Goal: Information Seeking & Learning: Learn about a topic

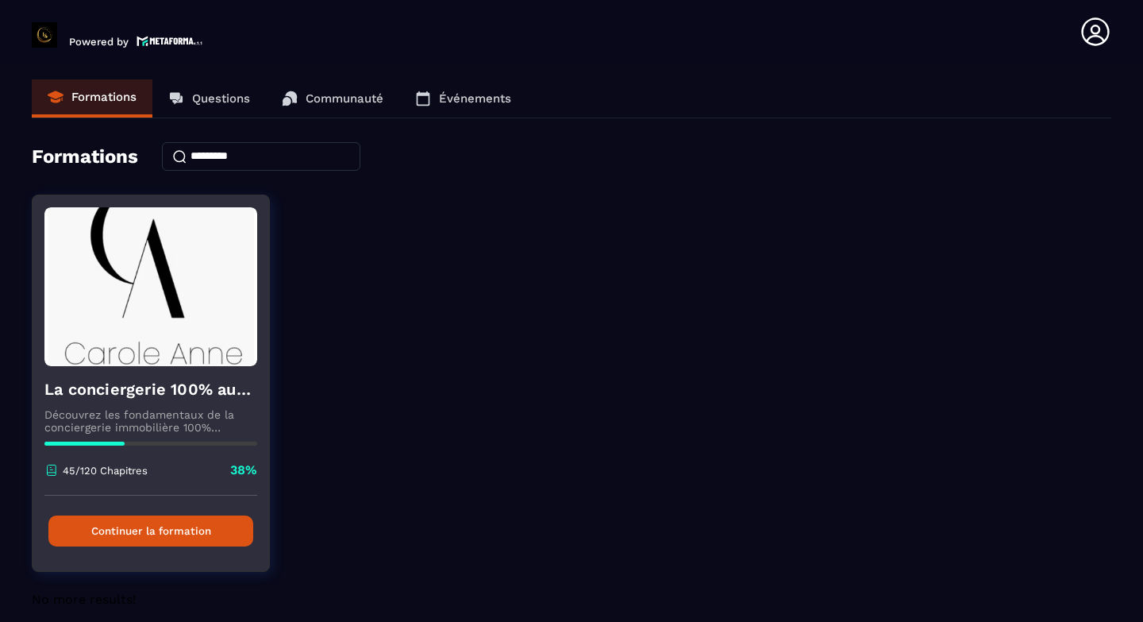
click at [169, 529] on button "Continuer la formation" at bounding box center [150, 530] width 205 height 31
click at [159, 546] on button "Continuer la formation" at bounding box center [150, 530] width 205 height 31
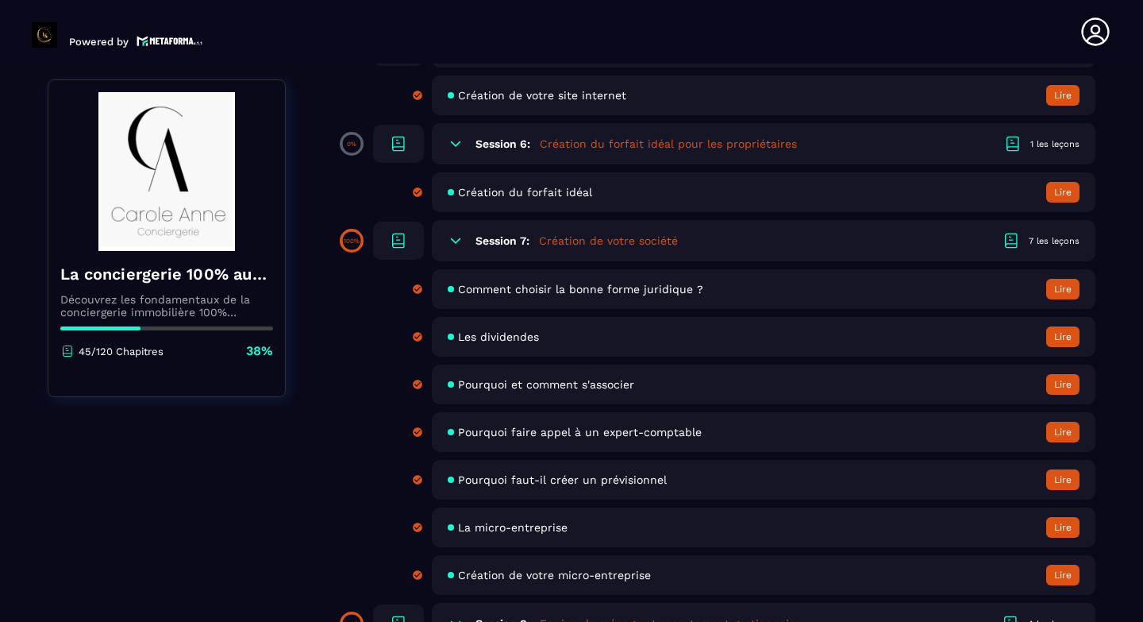
scroll to position [890, 0]
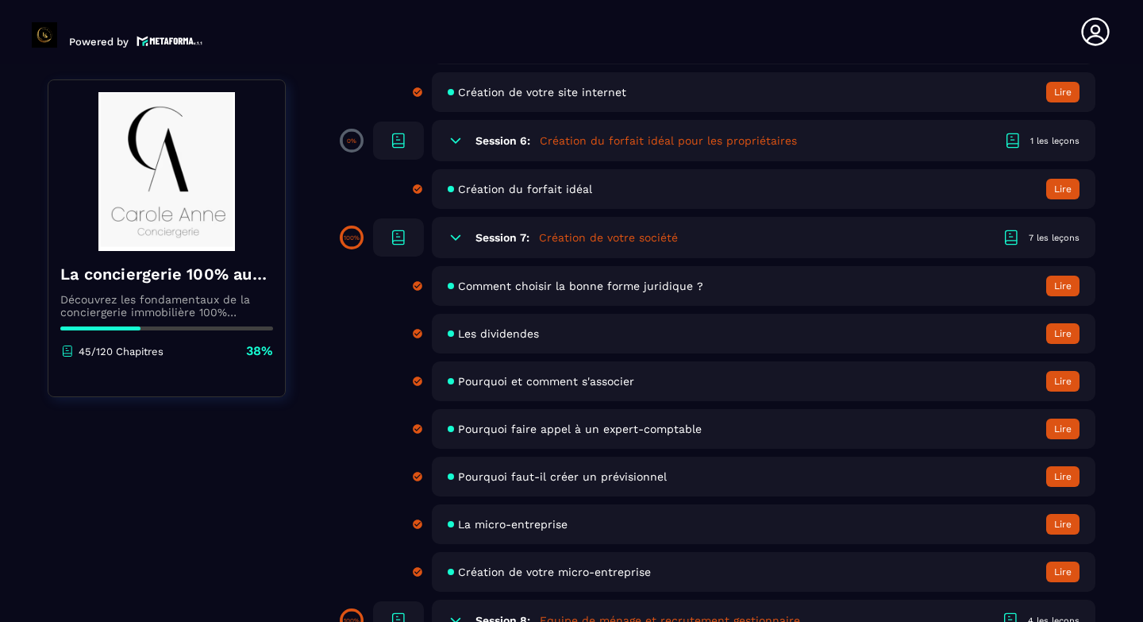
click at [455, 236] on icon at bounding box center [456, 237] width 16 height 16
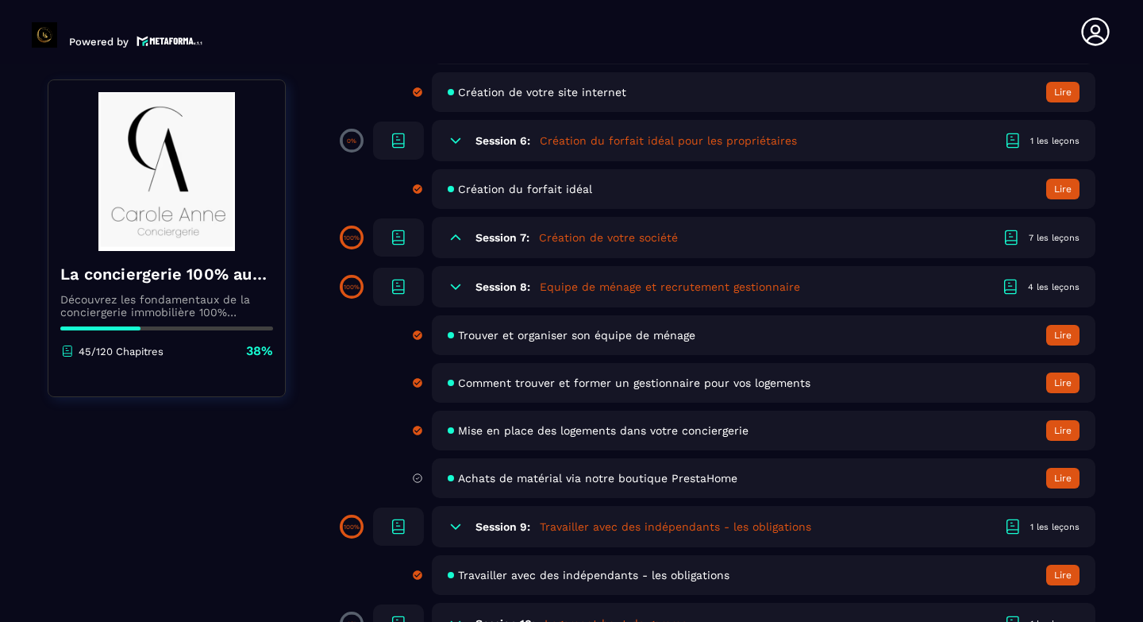
click at [455, 236] on icon at bounding box center [456, 237] width 10 height 5
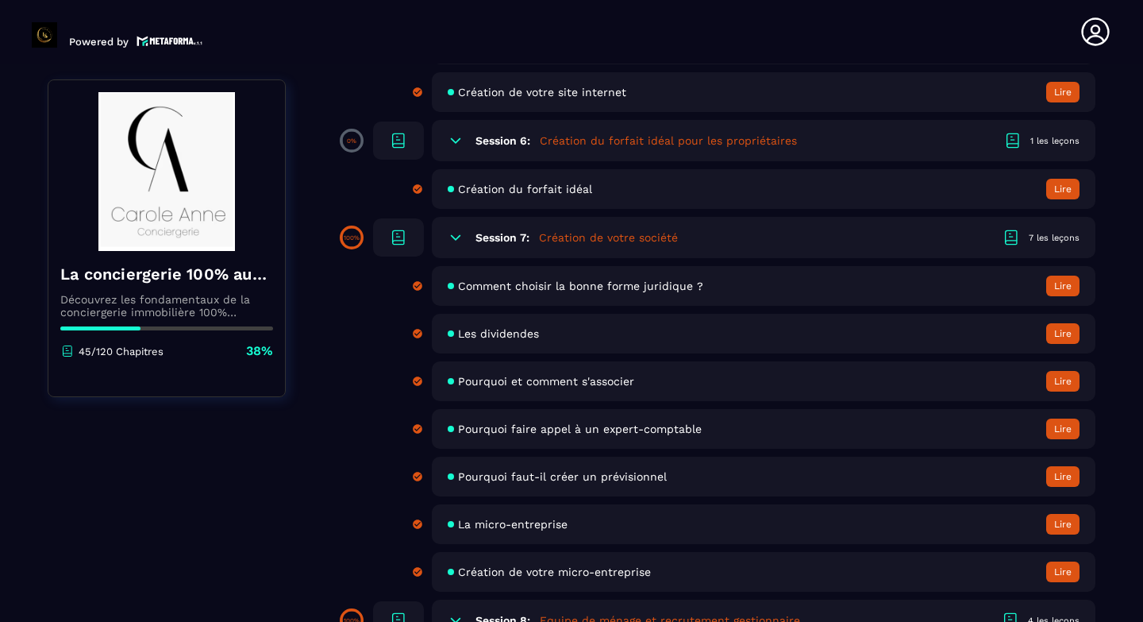
click at [455, 236] on icon at bounding box center [456, 237] width 16 height 16
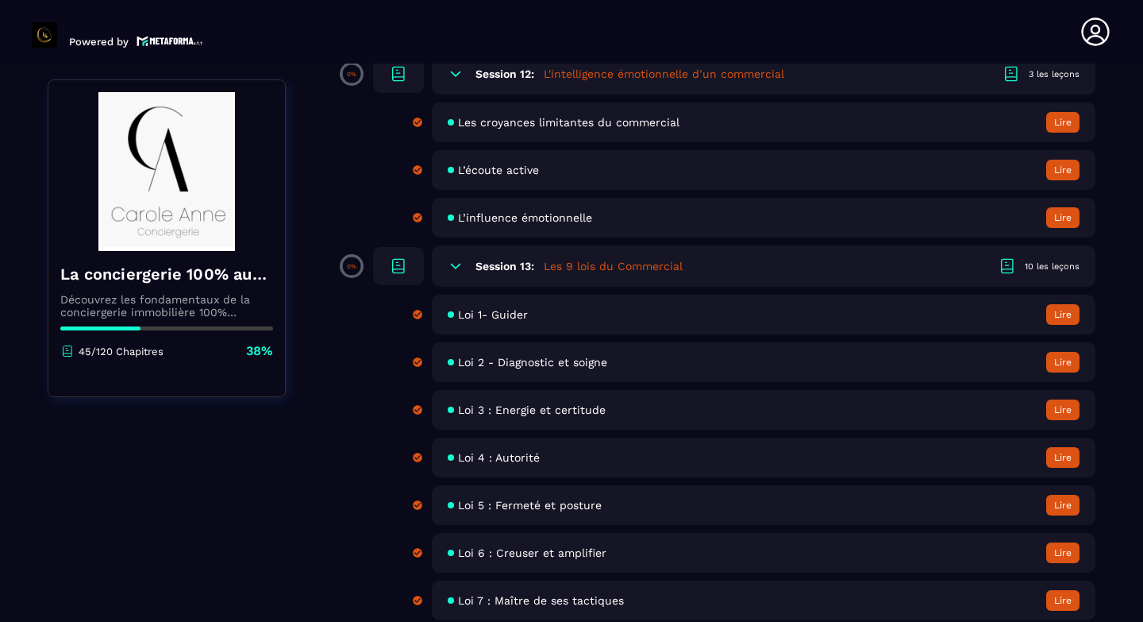
scroll to position [1686, 0]
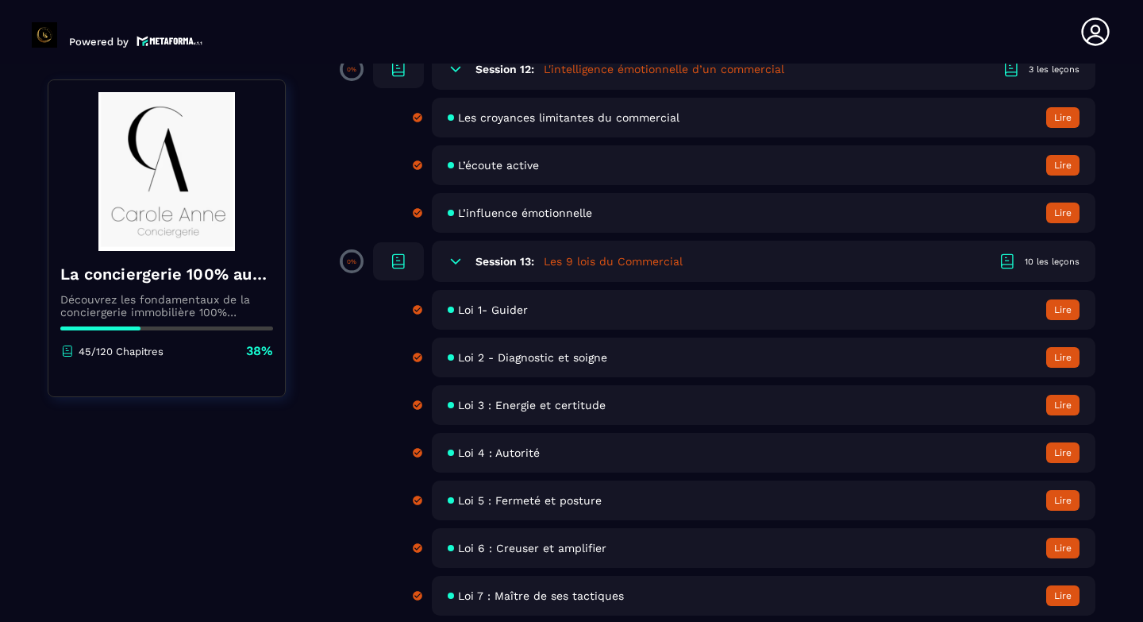
click at [467, 257] on div "Session 13: Les 9 lois du Commercial 10 les leçons" at bounding box center [764, 261] width 664 height 41
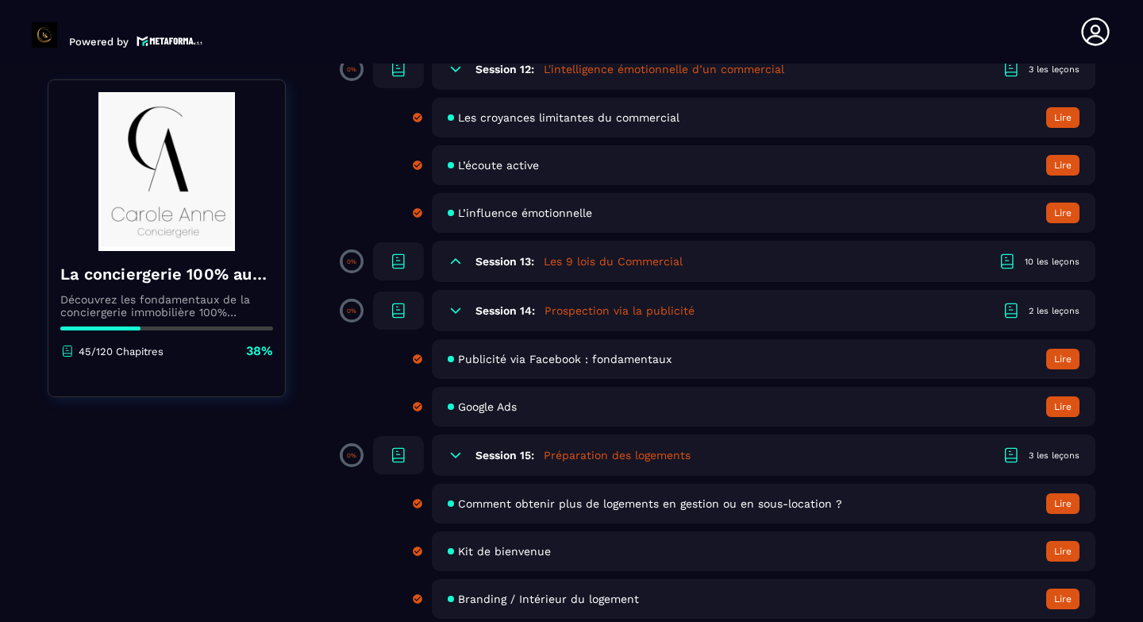
click at [457, 305] on icon at bounding box center [456, 311] width 16 height 16
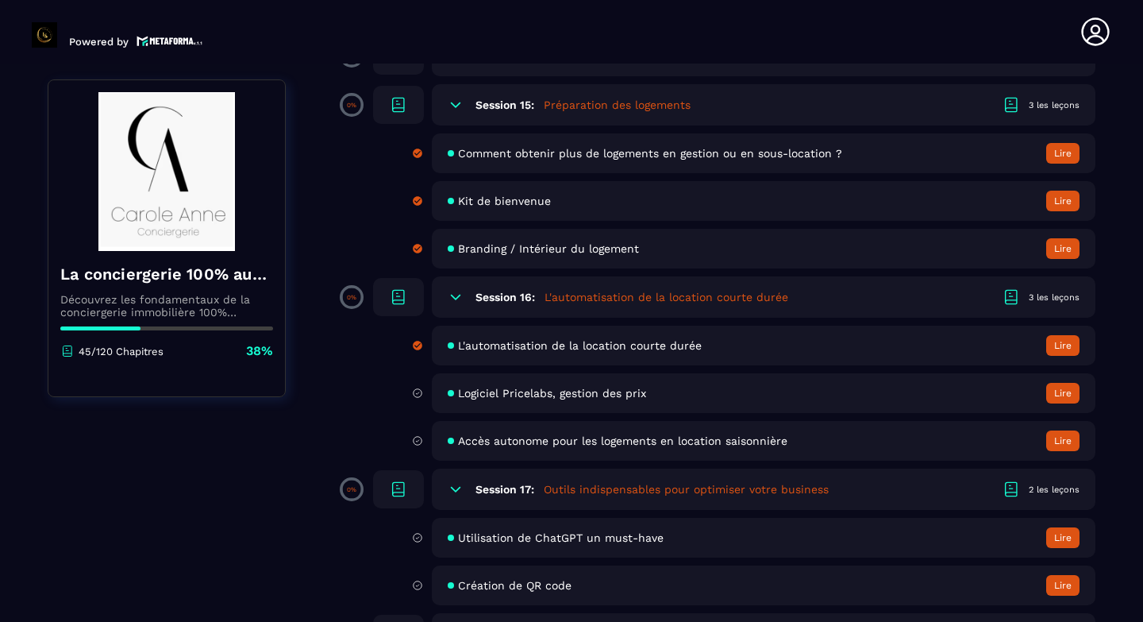
scroll to position [1944, 0]
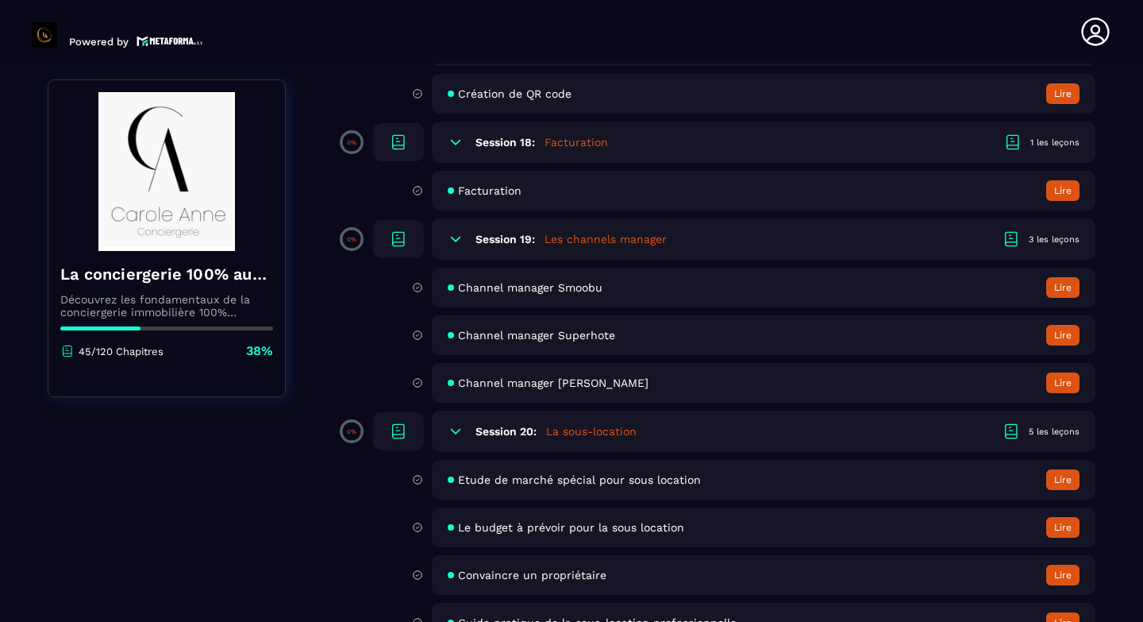
scroll to position [2433, 0]
click at [461, 430] on icon at bounding box center [456, 430] width 16 height 16
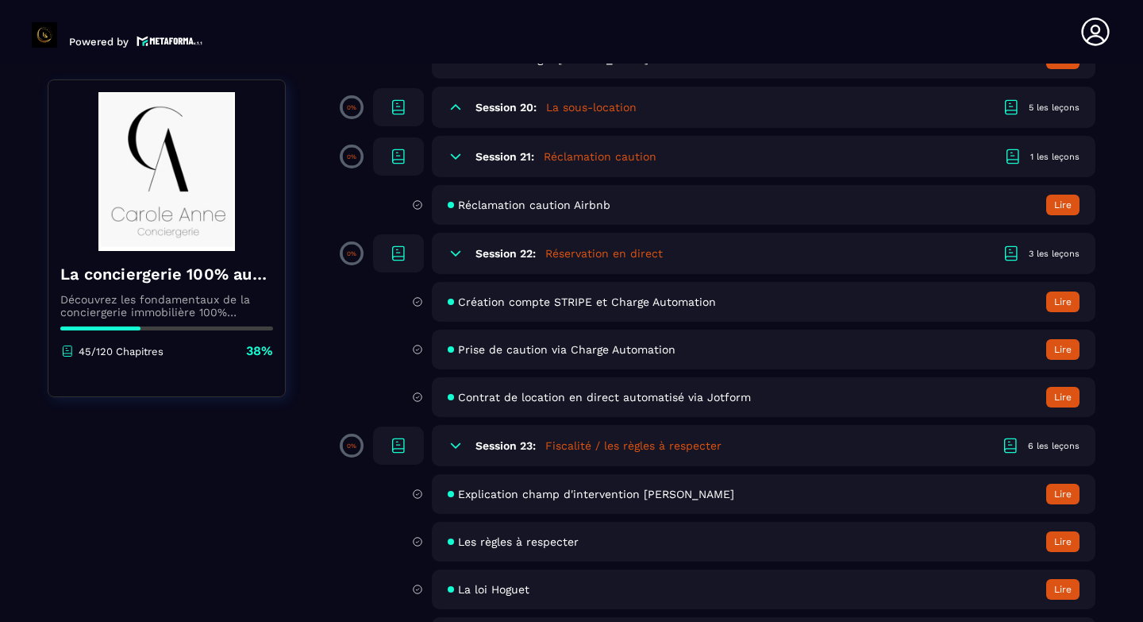
scroll to position [2758, 0]
click at [538, 400] on span "Contrat de location en direct automatisé via Jotform" at bounding box center [604, 395] width 293 height 13
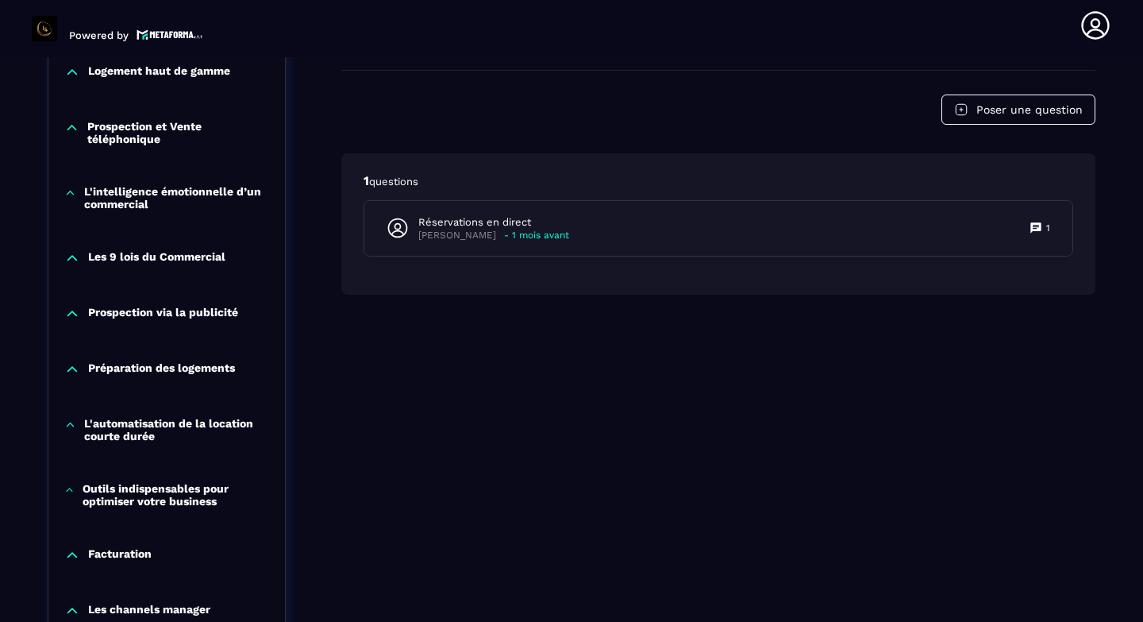
scroll to position [989, 0]
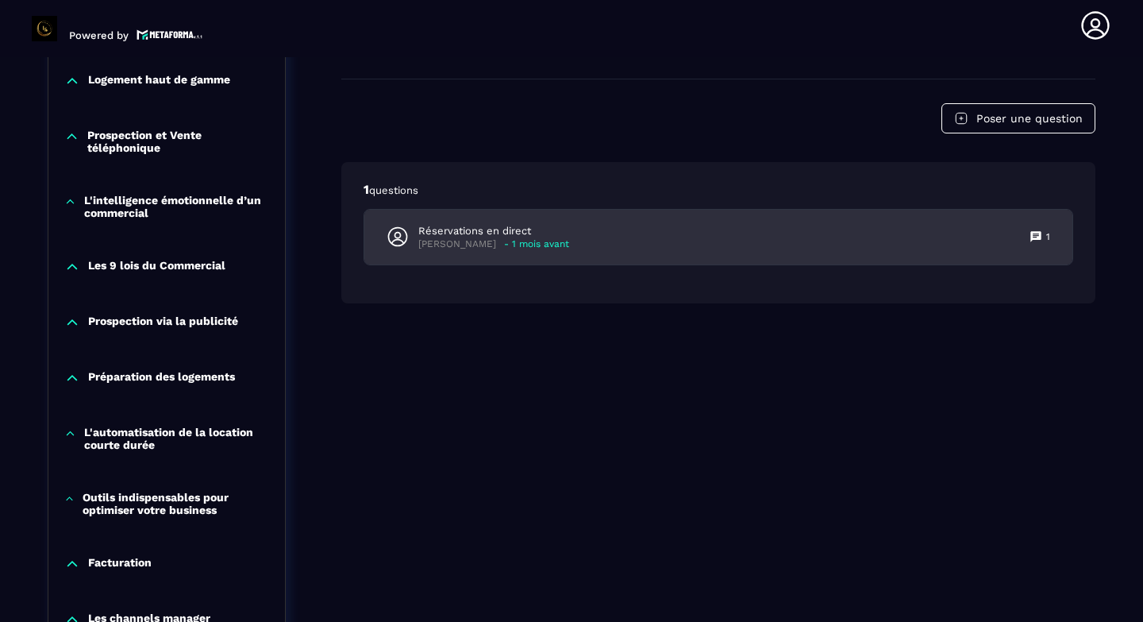
click at [538, 238] on p "- 1 mois avant" at bounding box center [536, 244] width 65 height 12
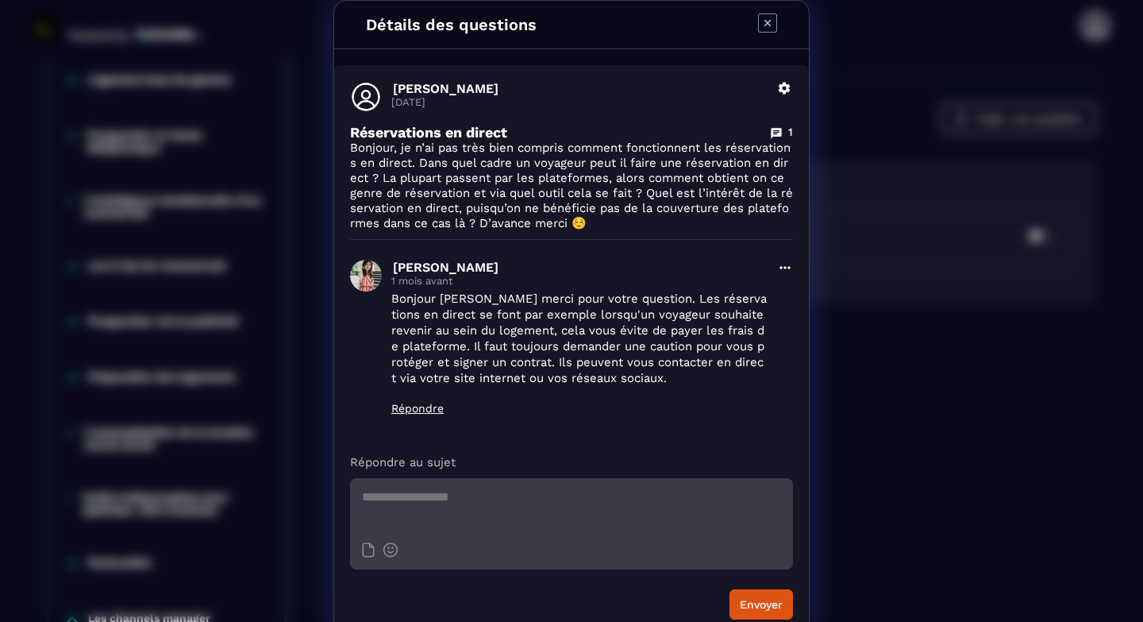
click at [842, 349] on div "Détails des questions [PERSON_NAME] [DATE] Supprimer Réservations en direct 1 B…" at bounding box center [571, 318] width 1143 height 636
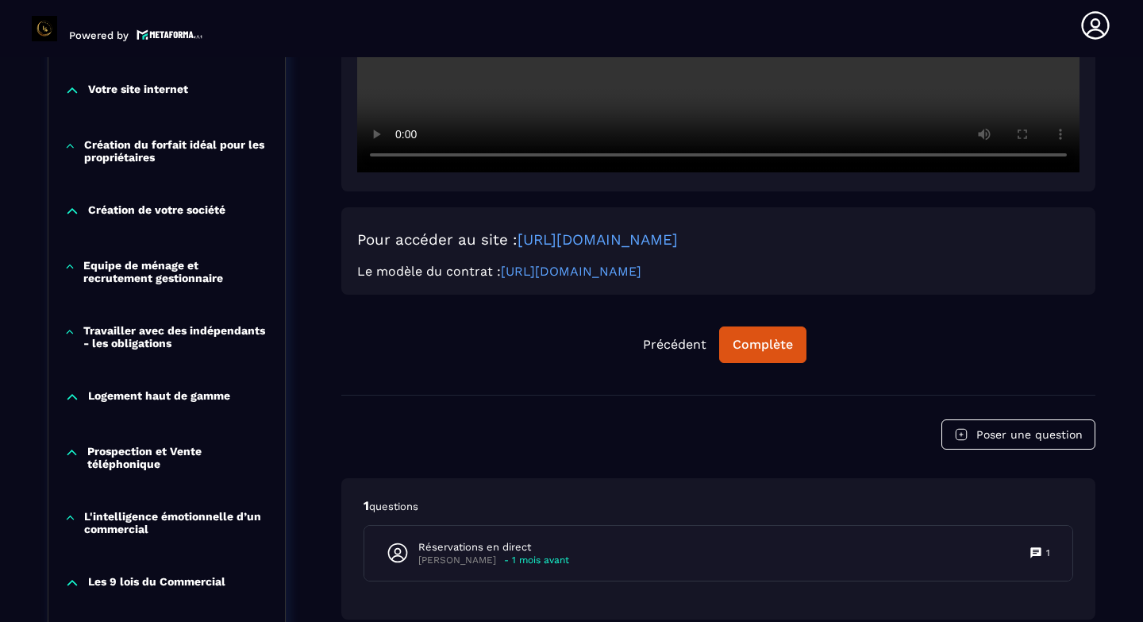
scroll to position [672, 0]
click at [642, 267] on link "[URL][DOMAIN_NAME]" at bounding box center [571, 271] width 141 height 15
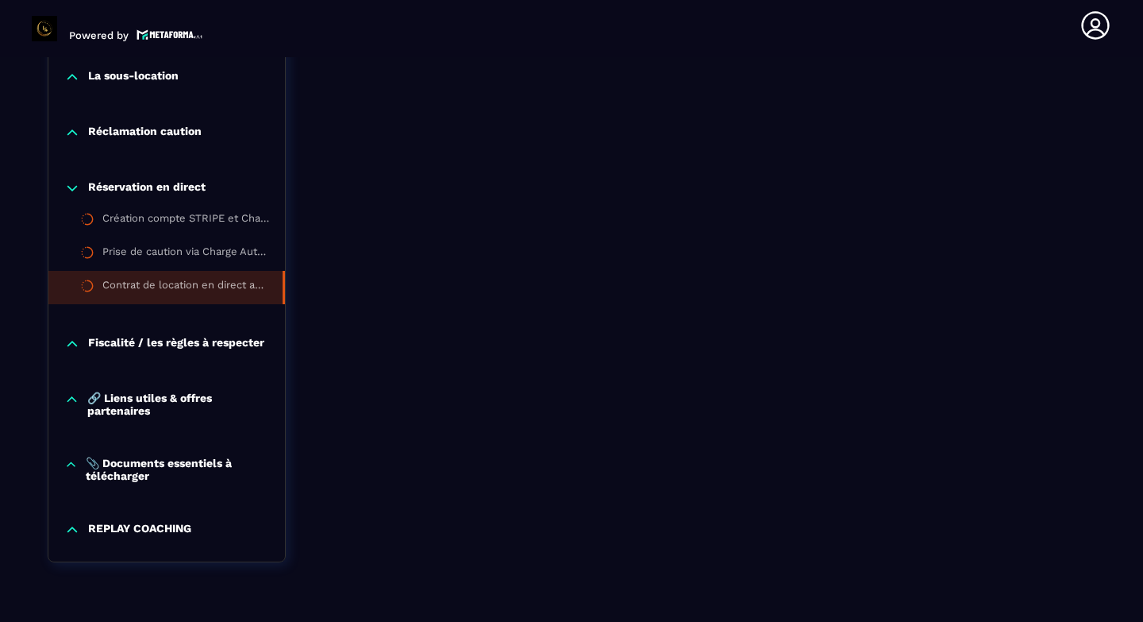
scroll to position [1594, 0]
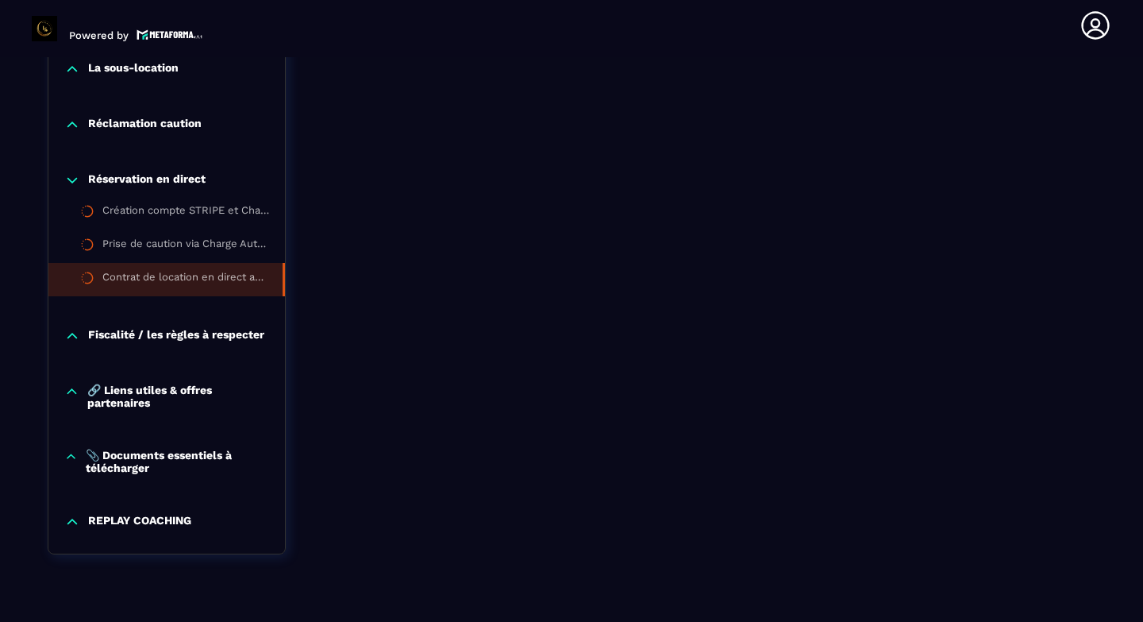
click at [150, 456] on p "📎 Documents essentiels à télécharger" at bounding box center [177, 461] width 183 height 25
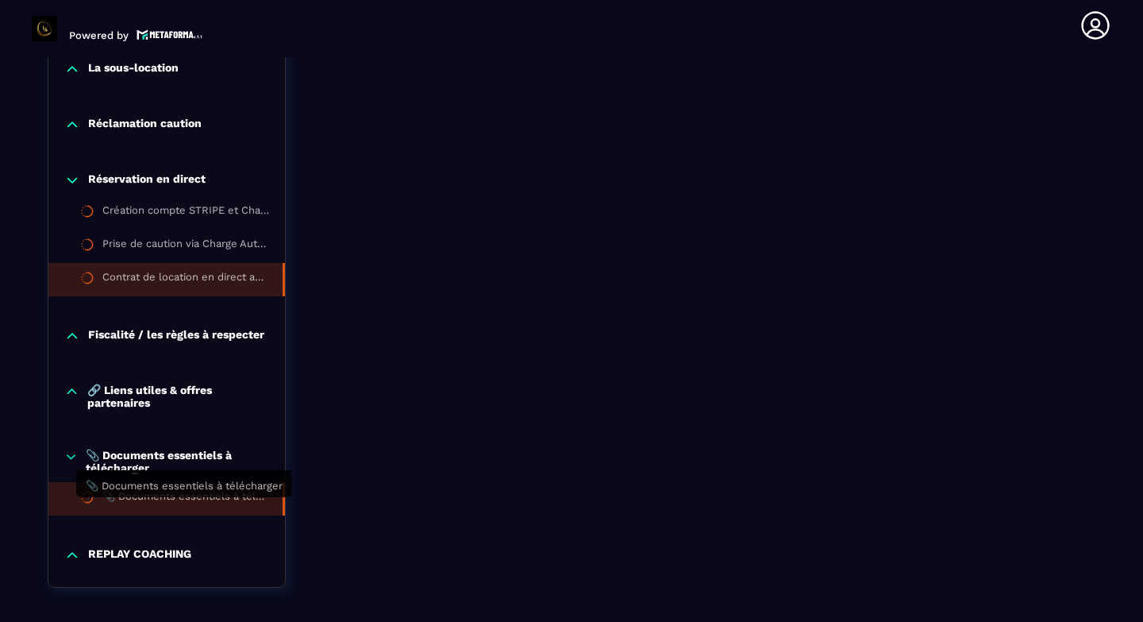
click at [165, 507] on div "📎 Documents essentiels à télécharger" at bounding box center [184, 498] width 164 height 17
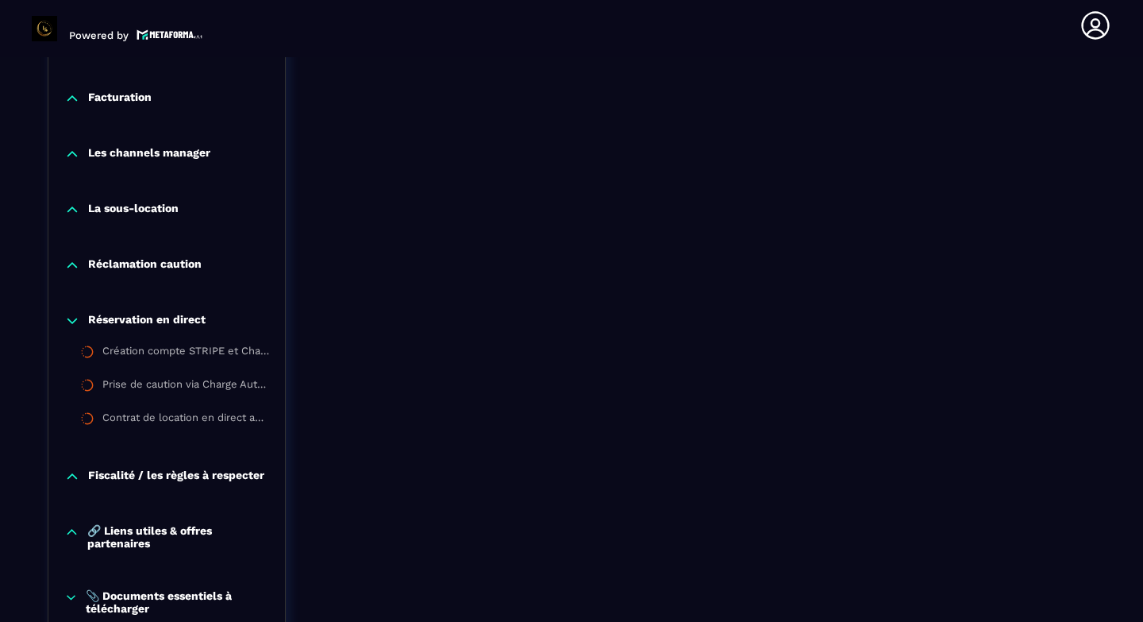
scroll to position [1457, 0]
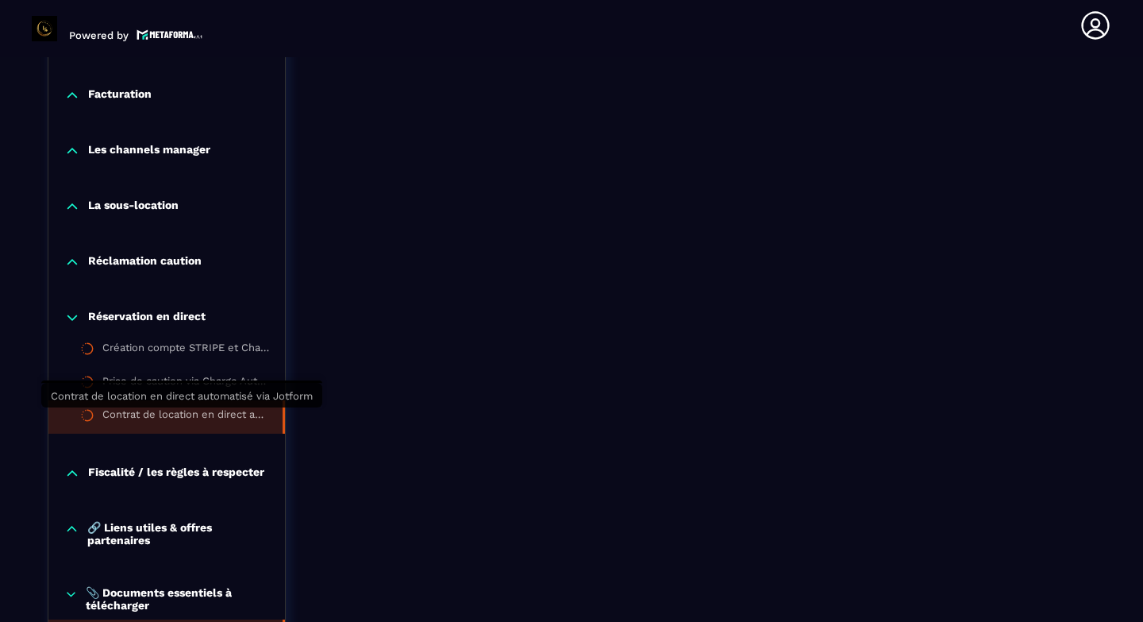
click at [210, 409] on div "Contrat de location en direct automatisé via Jotform" at bounding box center [184, 416] width 164 height 17
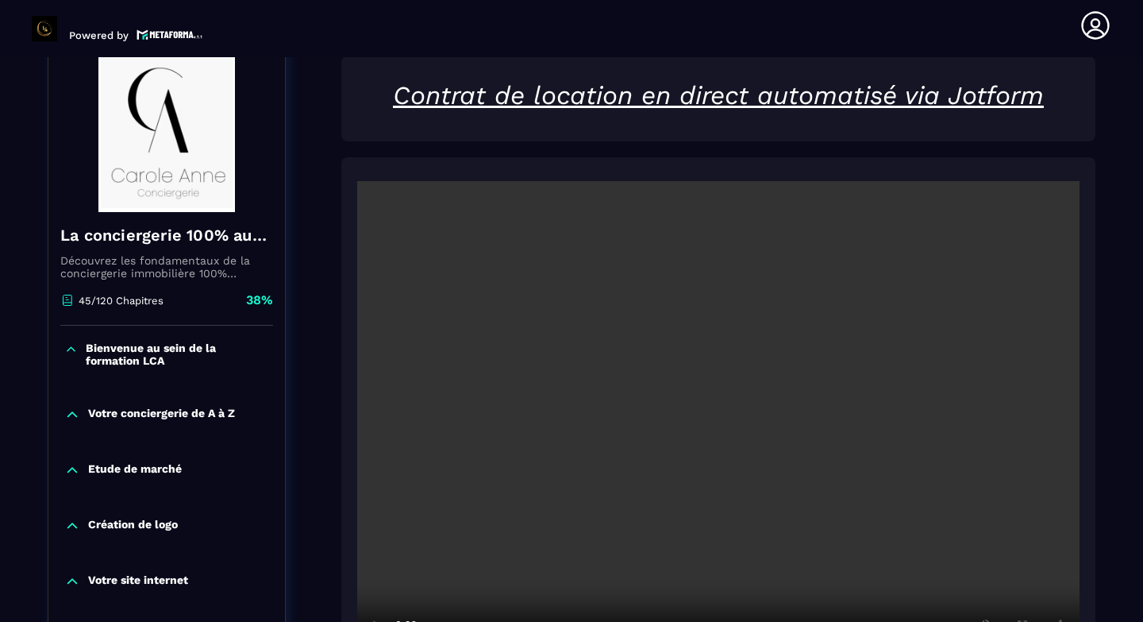
scroll to position [165, 0]
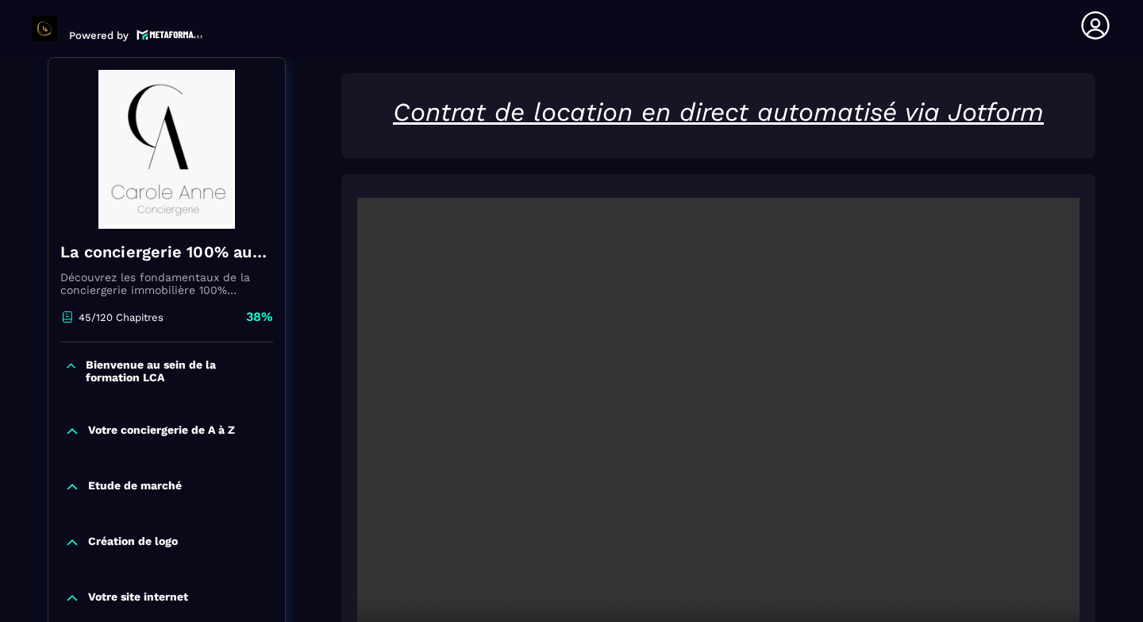
click at [529, 468] on video at bounding box center [718, 439] width 723 height 482
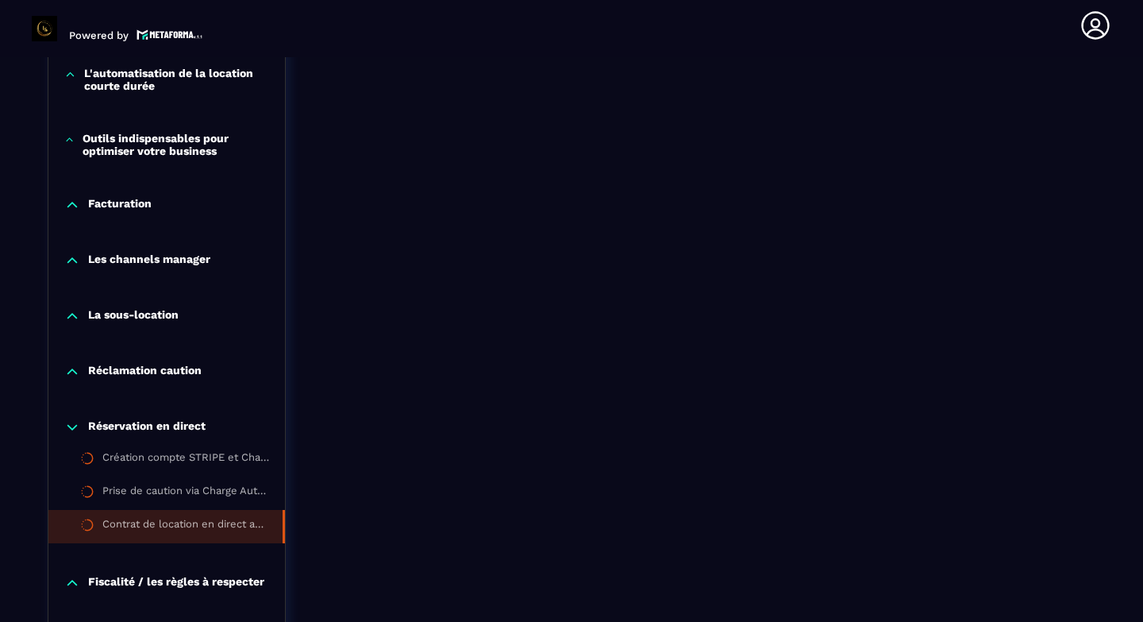
scroll to position [1358, 0]
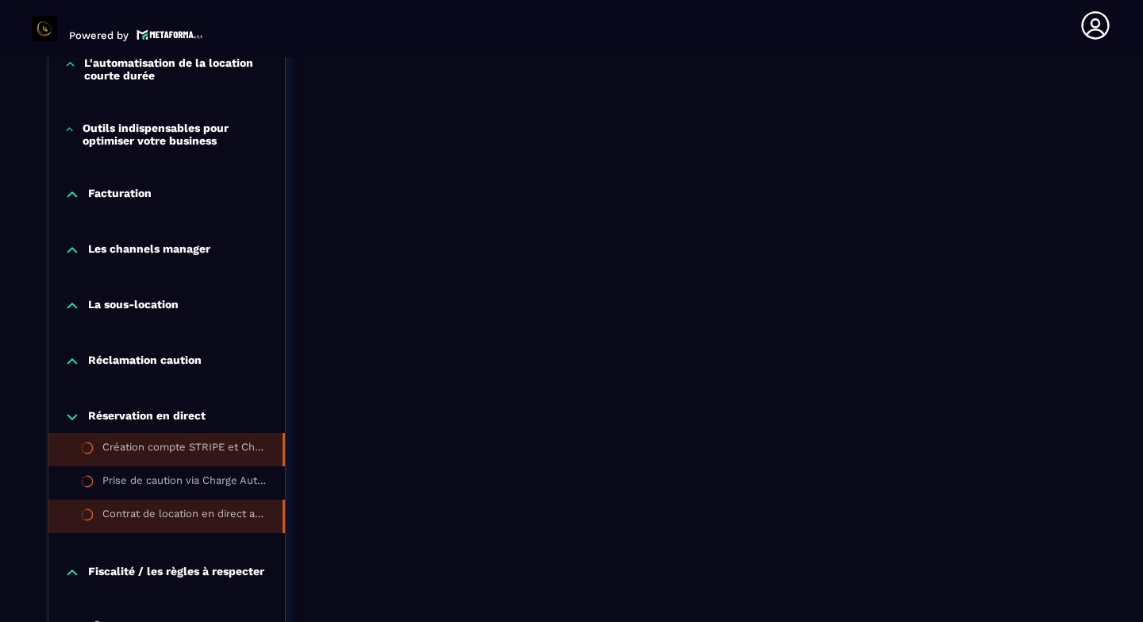
click at [256, 436] on li "Création compte STRIPE et Charge Automation" at bounding box center [166, 449] width 237 height 33
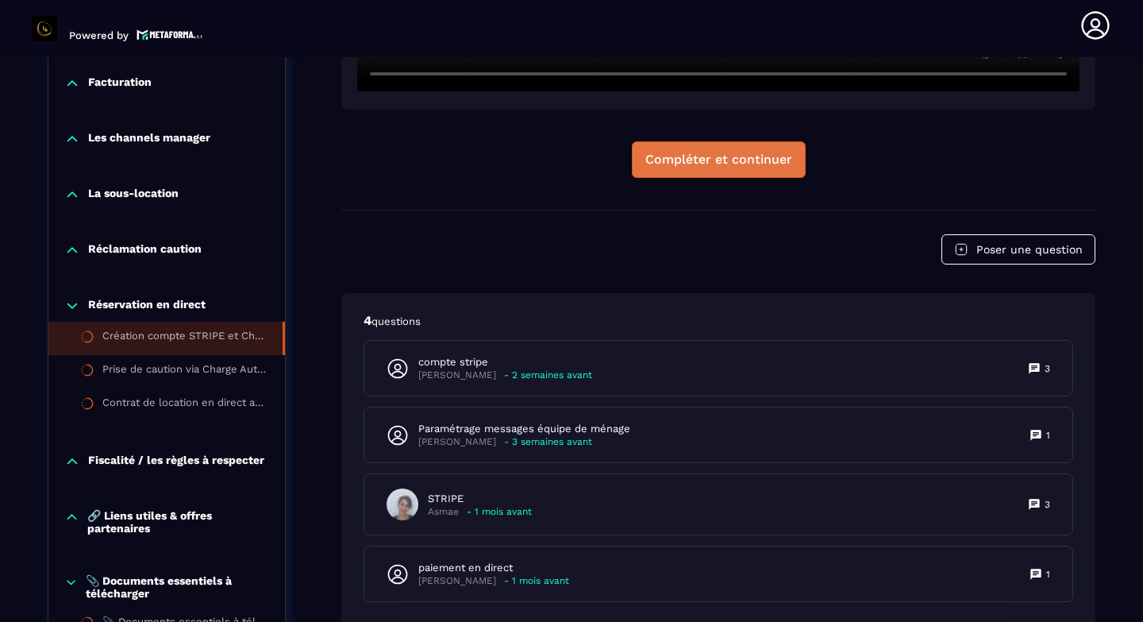
scroll to position [1671, 0]
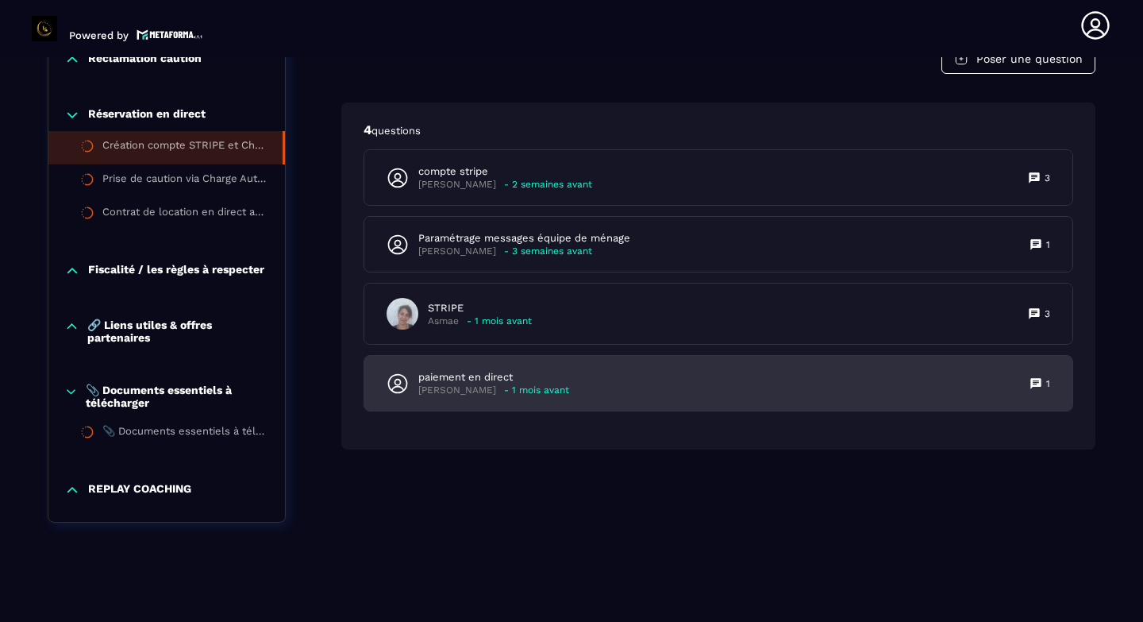
click at [587, 377] on div "paiement en direct [PERSON_NAME] - 1 mois avant 1" at bounding box center [718, 383] width 708 height 55
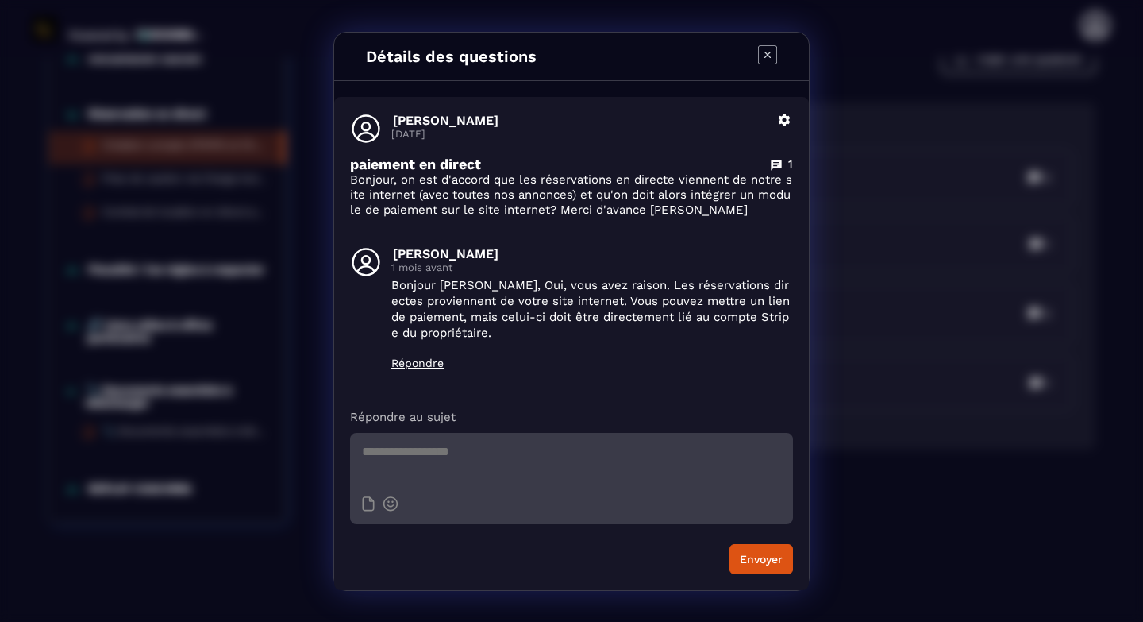
click at [759, 59] on icon "Modal window" at bounding box center [767, 54] width 19 height 19
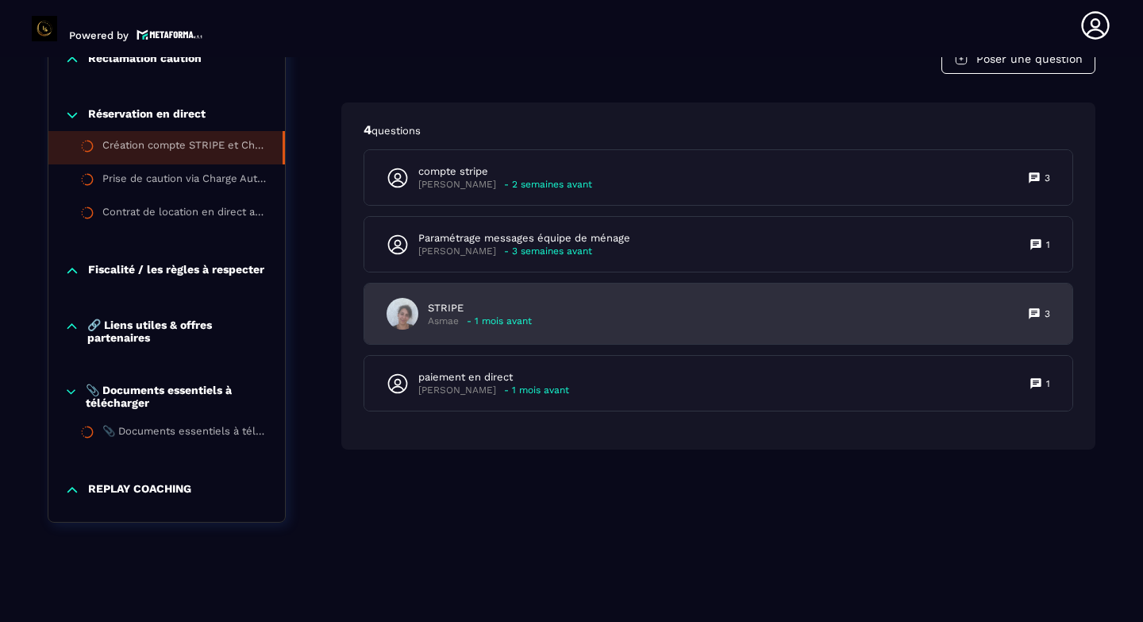
click at [596, 302] on div "STRIPE Asmae - 1 mois avant 3" at bounding box center [718, 313] width 708 height 60
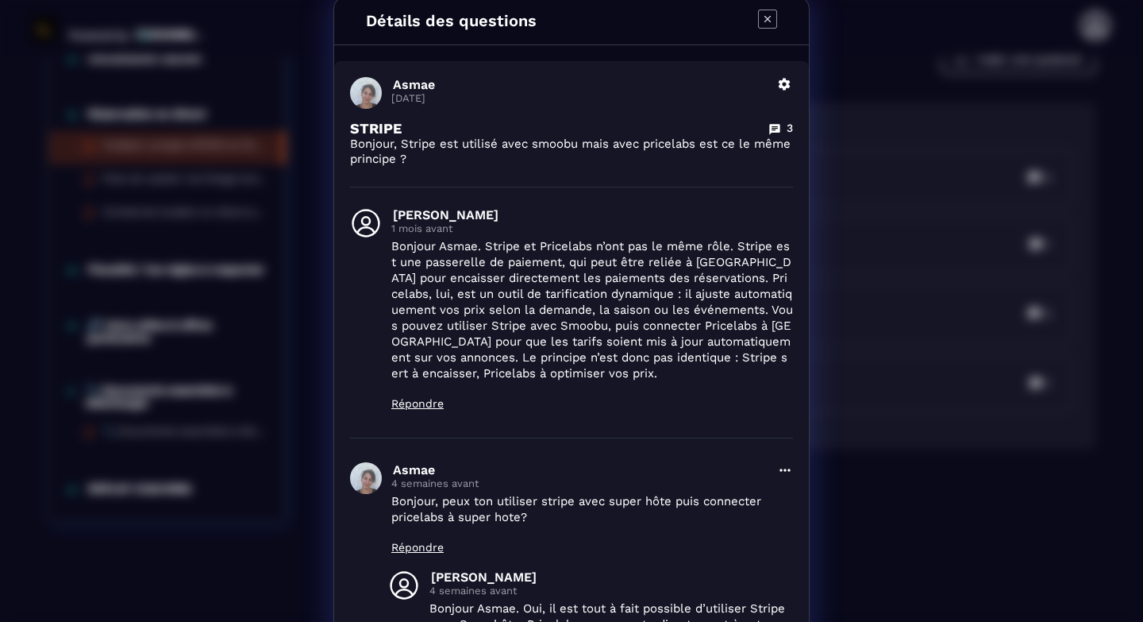
scroll to position [0, 0]
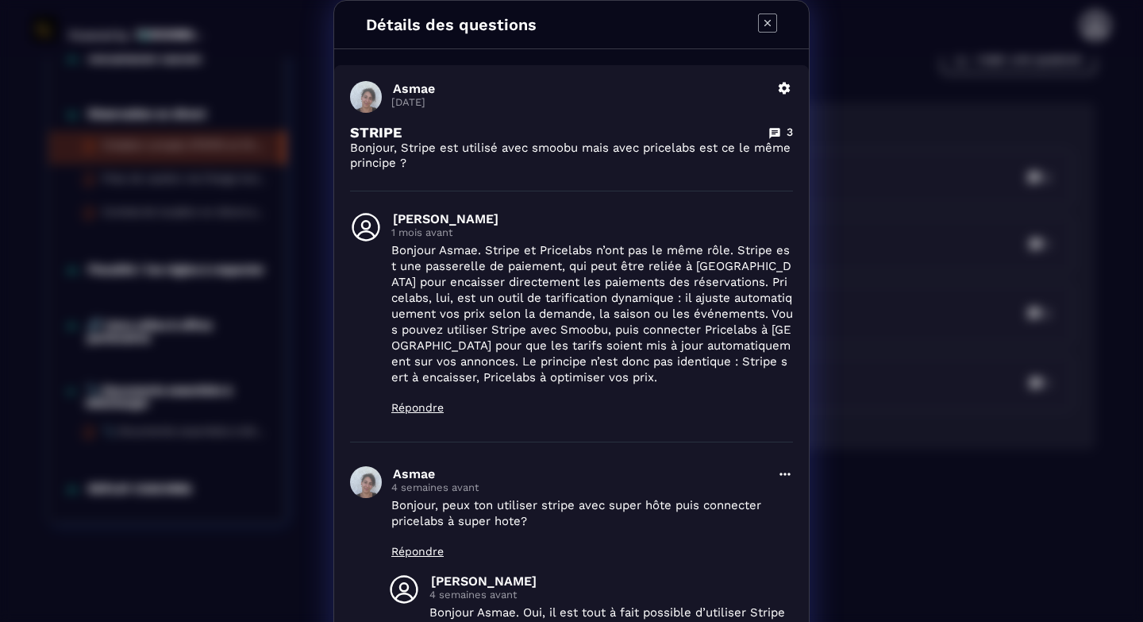
click at [842, 427] on div "Détails des questions Asmae [DATE] Supprimer STRIPE 3 Bonjour, Stripe est utili…" at bounding box center [571, 460] width 1143 height 921
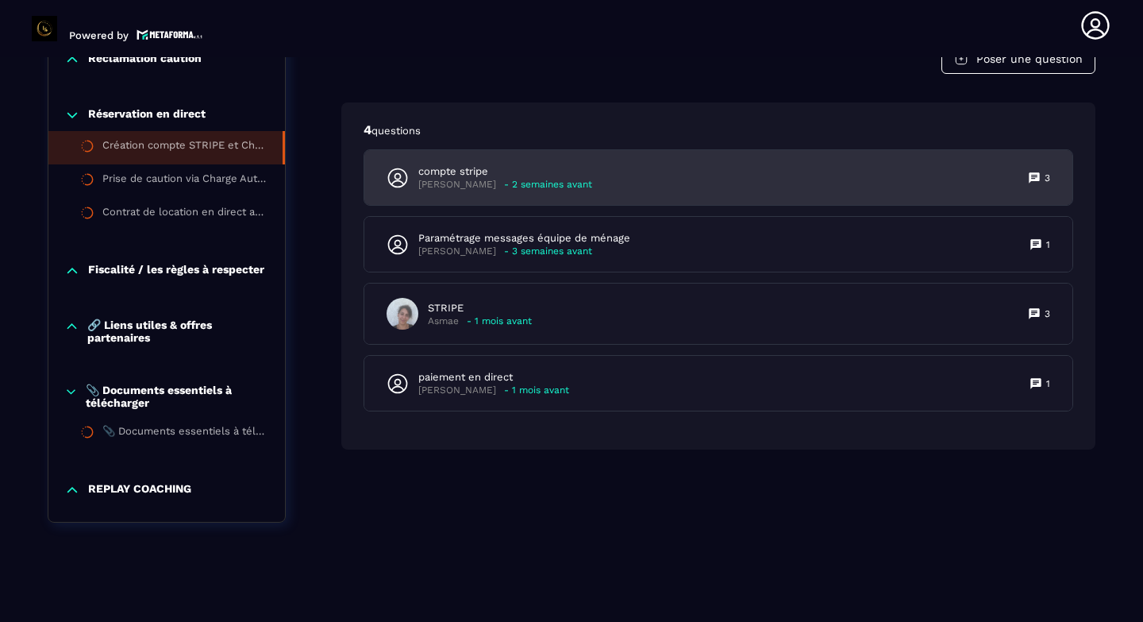
click at [821, 158] on div "compte stripe [PERSON_NAME] - 2 semaines avant 3" at bounding box center [718, 177] width 708 height 55
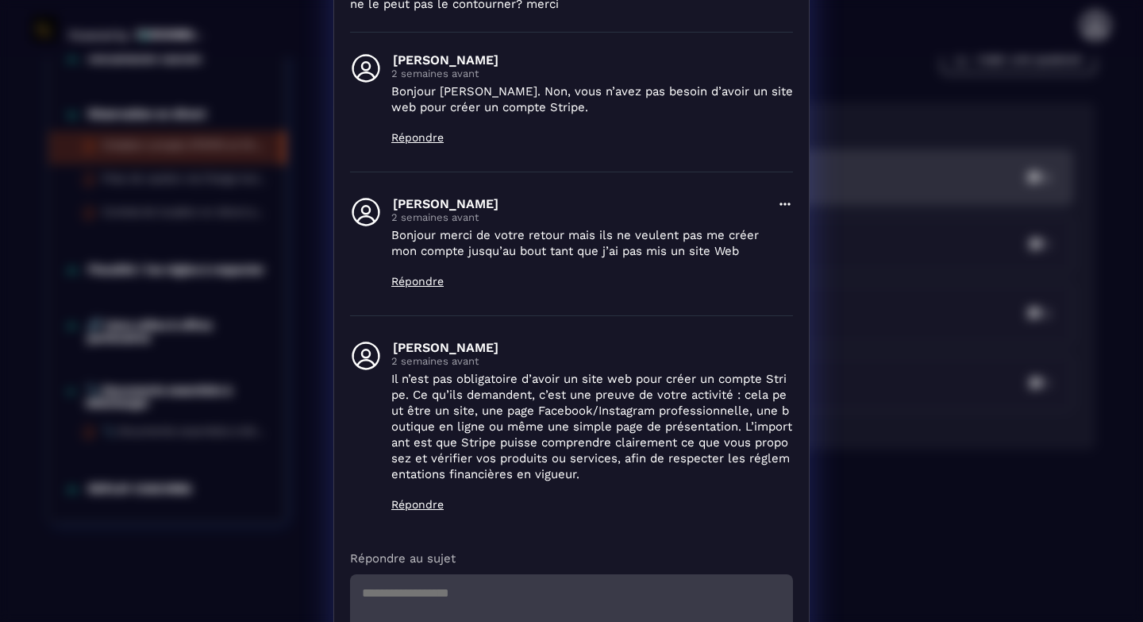
scroll to position [160, 0]
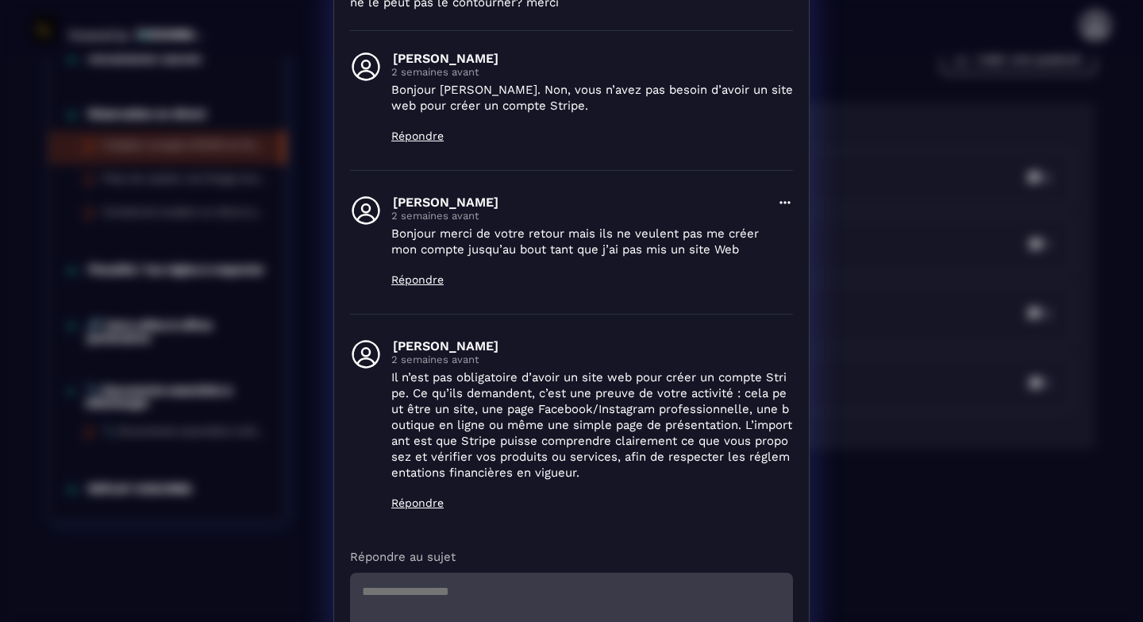
click at [806, 253] on div "Détails des questions [PERSON_NAME] [DATE] Supprimer compte stripe 3 Bonjour, p…" at bounding box center [571, 285] width 1143 height 891
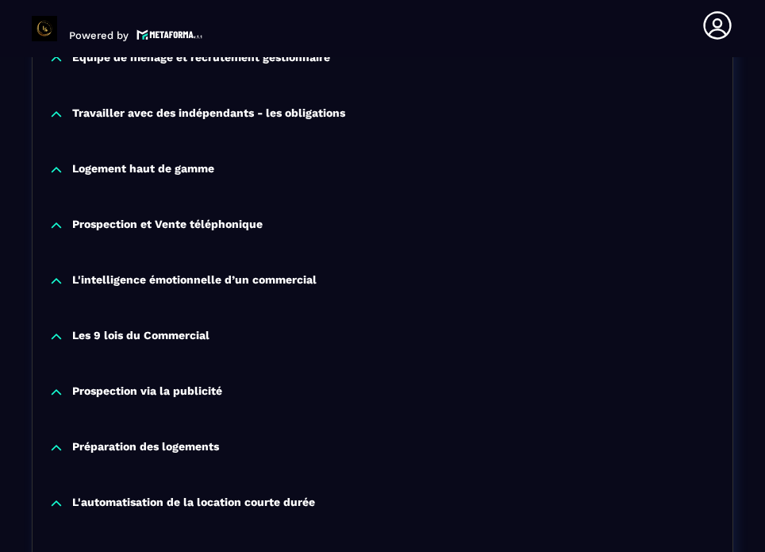
scroll to position [2674, 0]
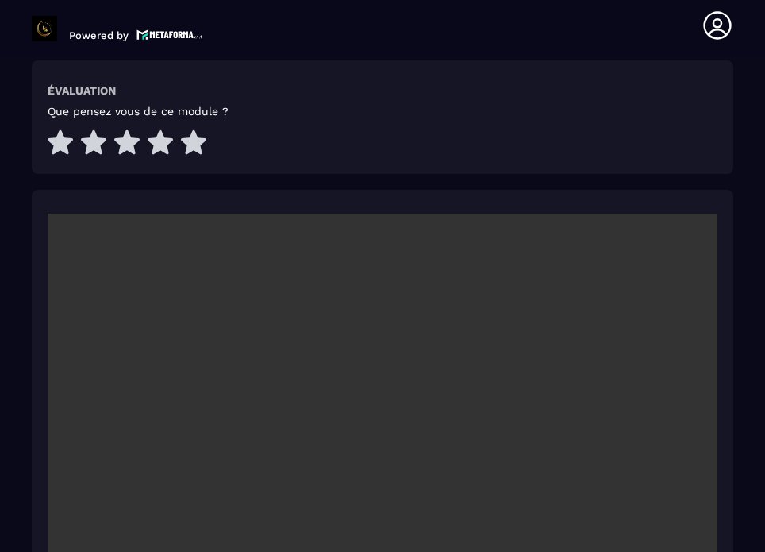
click at [321, 292] on video at bounding box center [383, 437] width 670 height 447
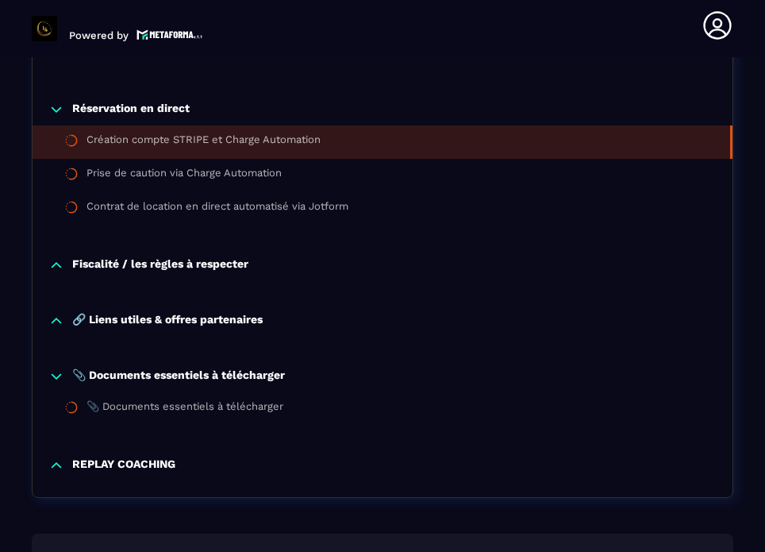
scroll to position [1543, 0]
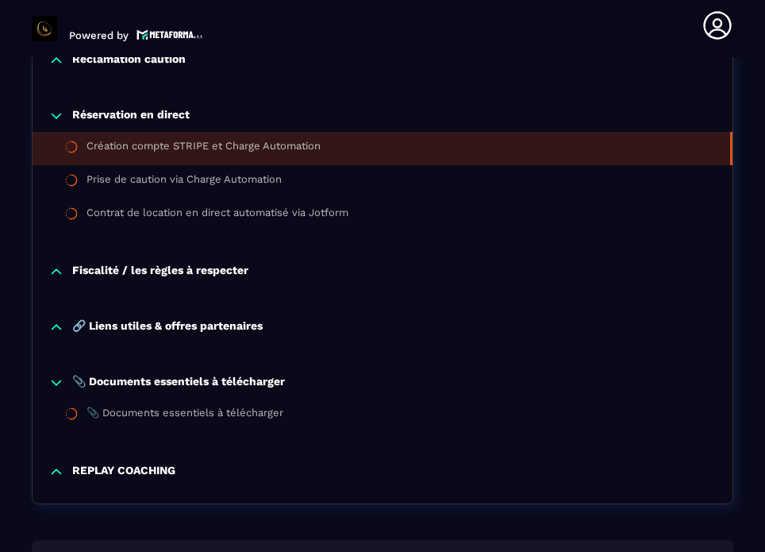
click at [526, 216] on li "Contrat de location en direct automatisé via Jotform" at bounding box center [383, 215] width 700 height 33
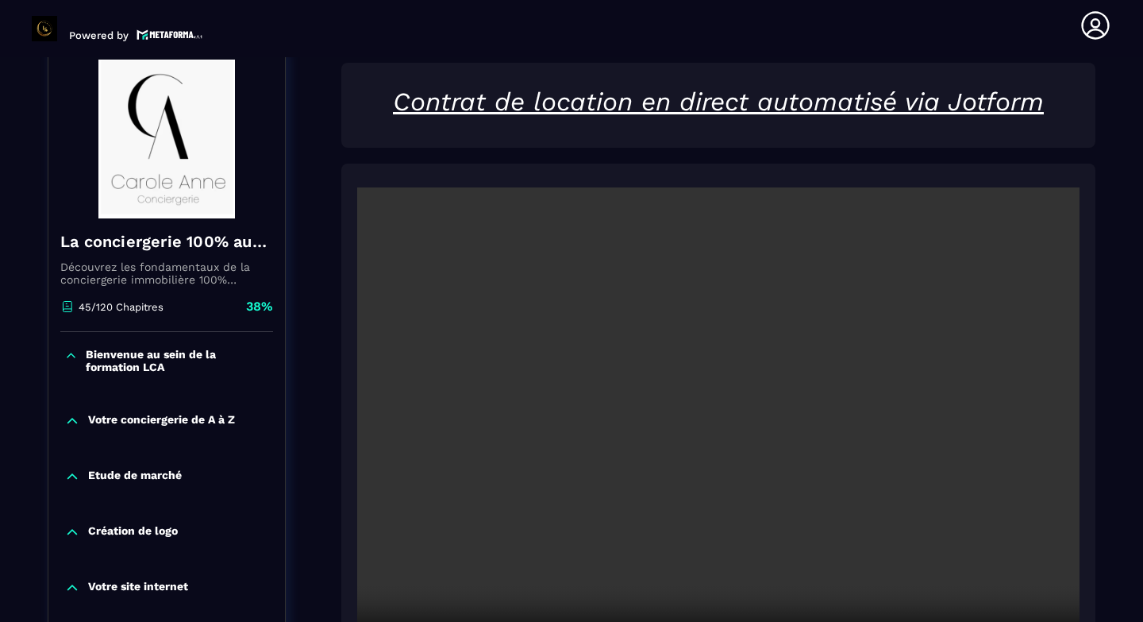
scroll to position [165, 0]
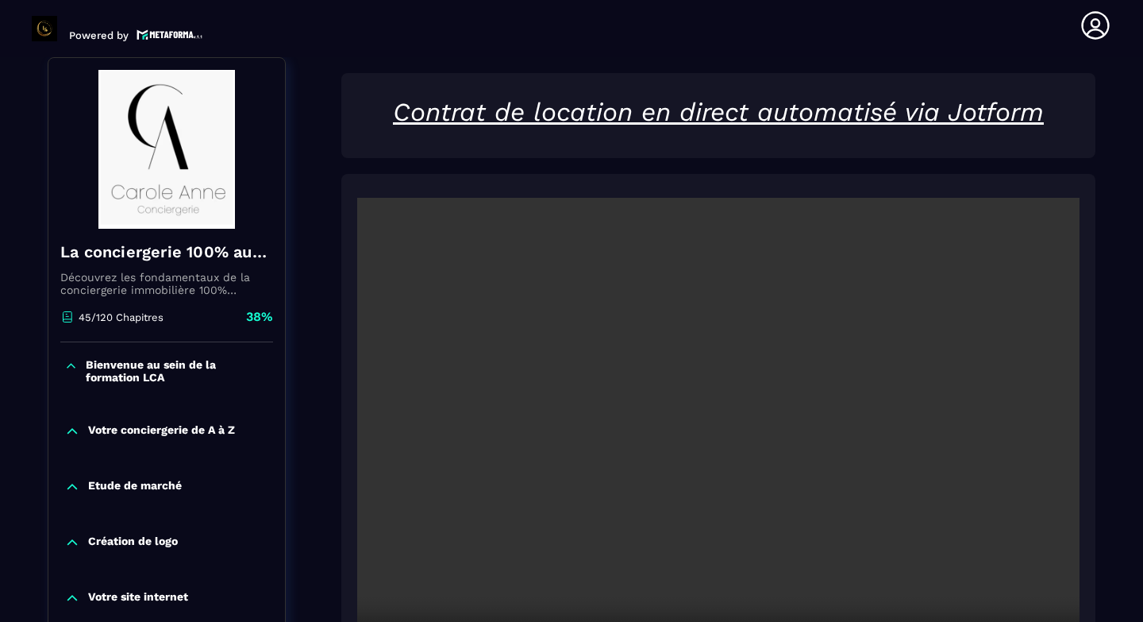
click at [761, 484] on video at bounding box center [718, 439] width 723 height 482
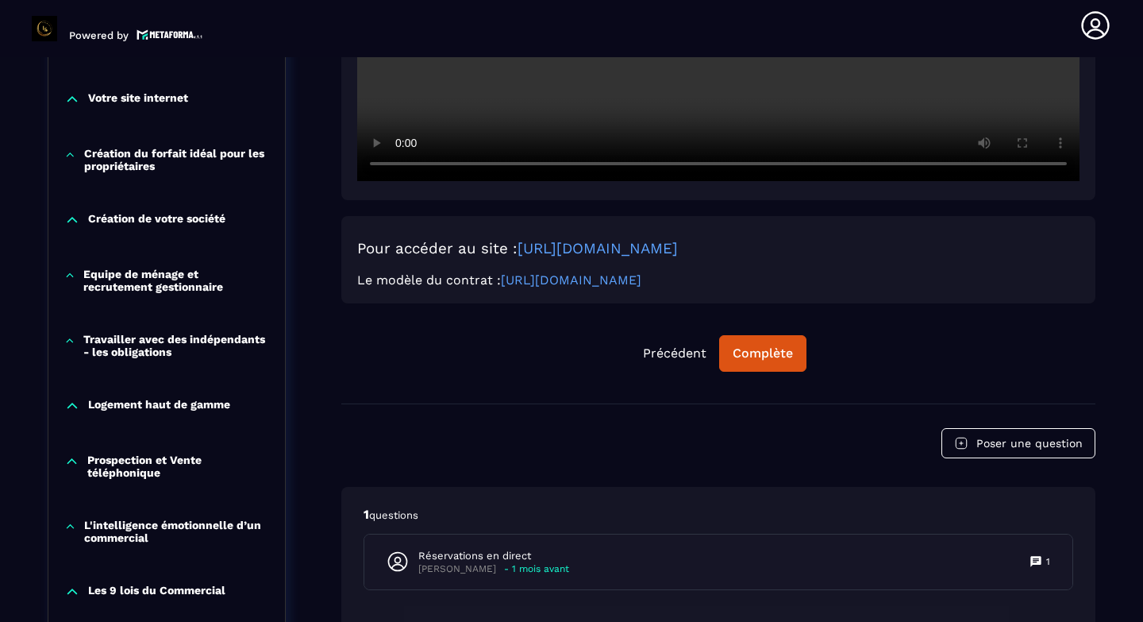
scroll to position [665, 0]
click at [580, 280] on link "[URL][DOMAIN_NAME]" at bounding box center [571, 279] width 141 height 15
